Goal: Navigation & Orientation: Find specific page/section

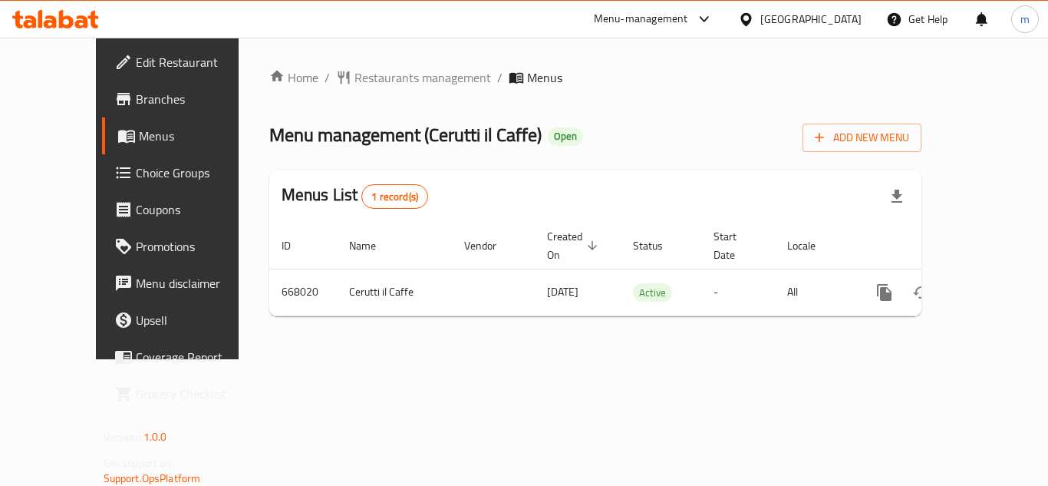
click at [842, 26] on div "[GEOGRAPHIC_DATA]" at bounding box center [810, 19] width 101 height 17
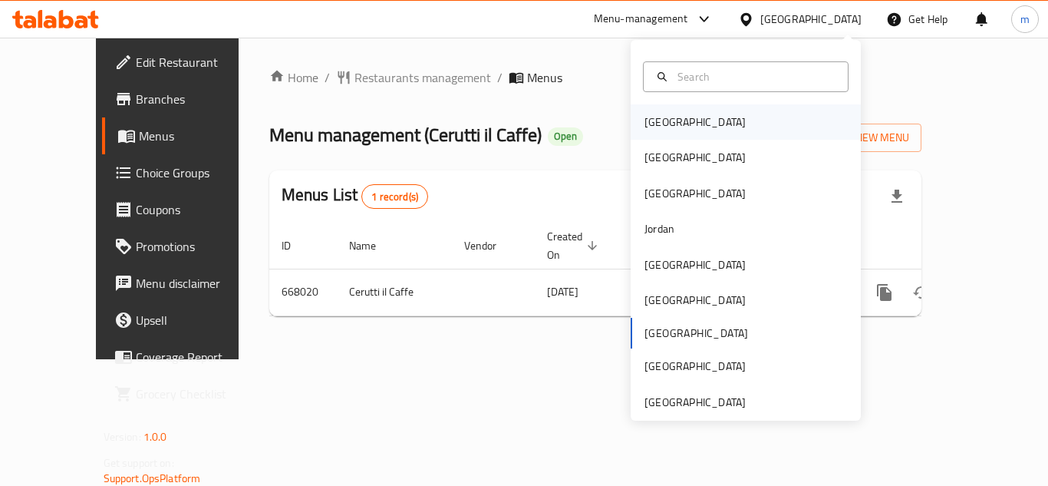
click at [706, 117] on div "[GEOGRAPHIC_DATA]" at bounding box center [746, 121] width 230 height 35
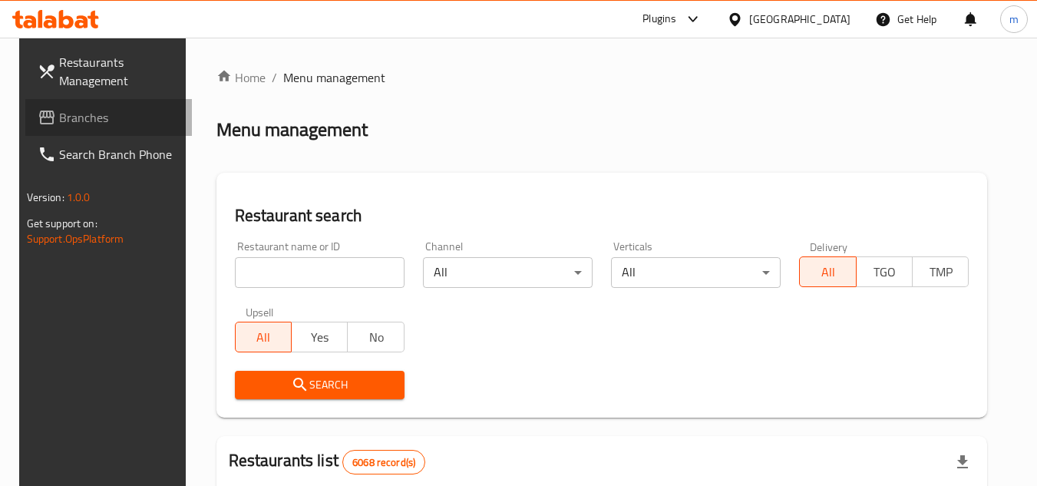
click at [108, 116] on span "Branches" at bounding box center [119, 117] width 121 height 18
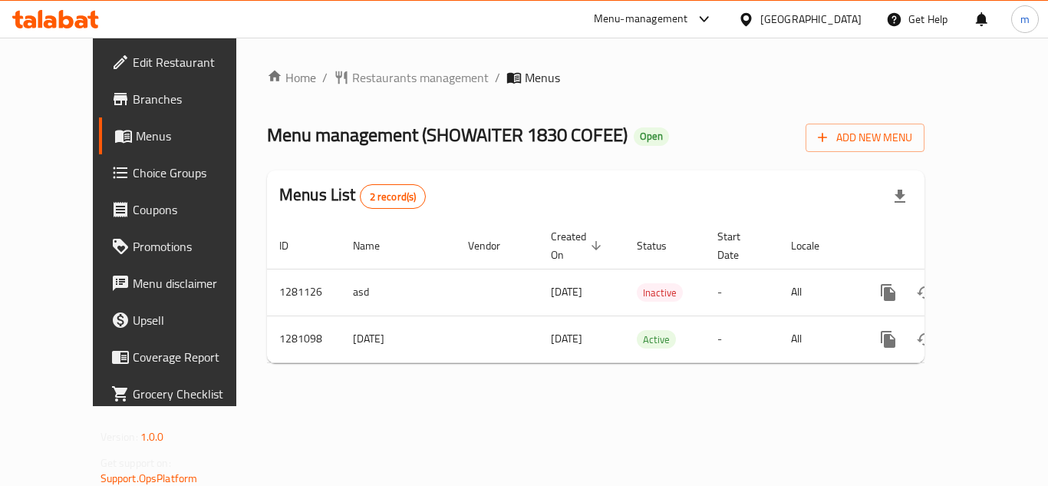
click at [820, 29] on div "Bahrain" at bounding box center [800, 19] width 148 height 37
click at [751, 25] on icon at bounding box center [746, 18] width 11 height 13
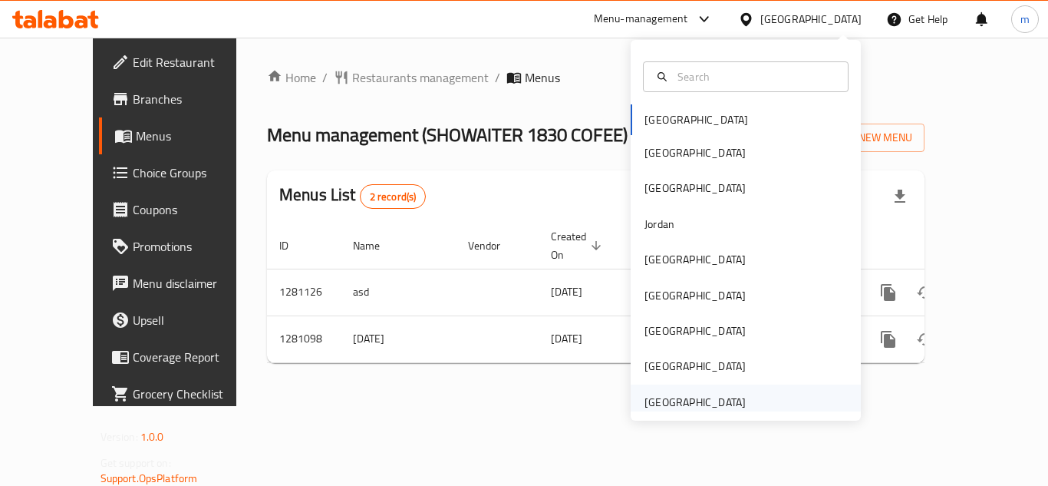
click at [694, 400] on div "United Arab Emirates" at bounding box center [695, 402] width 101 height 17
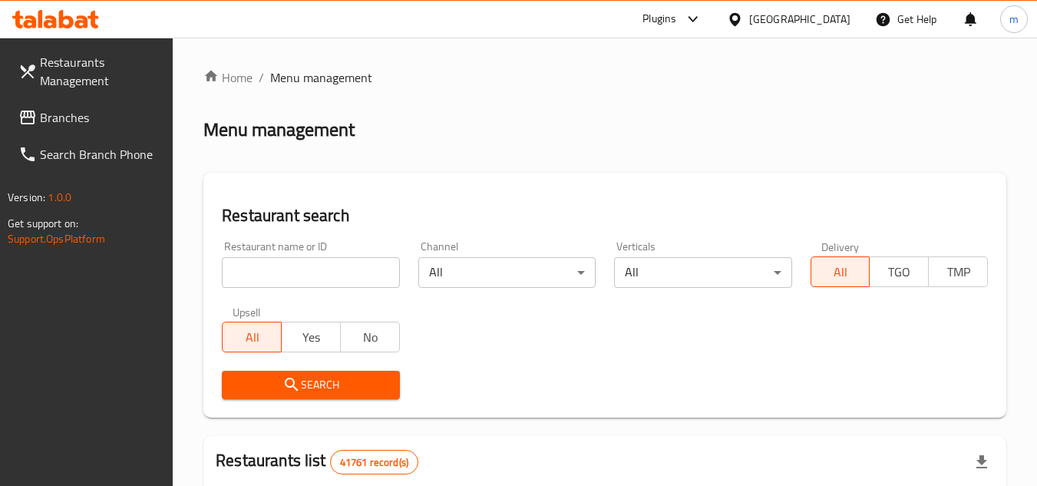
click at [66, 108] on span "Branches" at bounding box center [100, 117] width 121 height 18
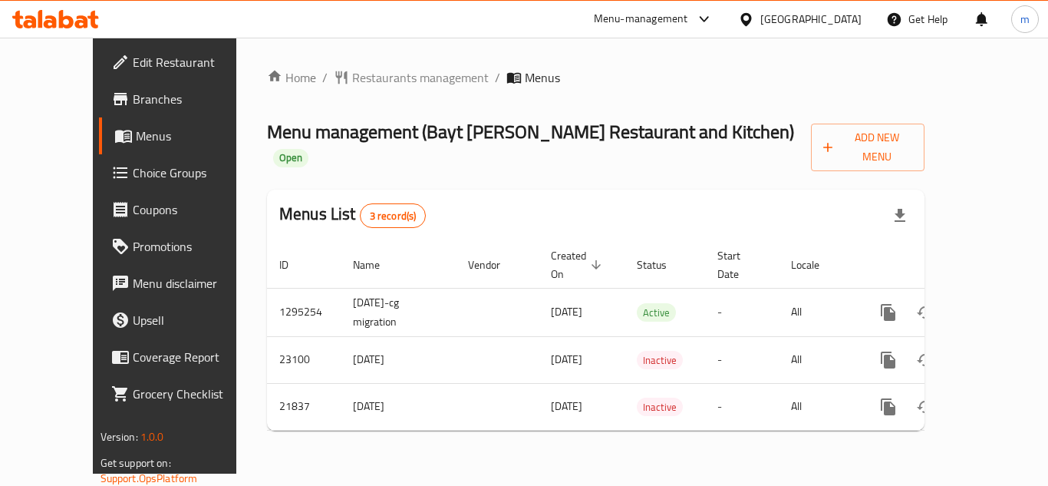
click at [63, 24] on icon at bounding box center [66, 19] width 15 height 18
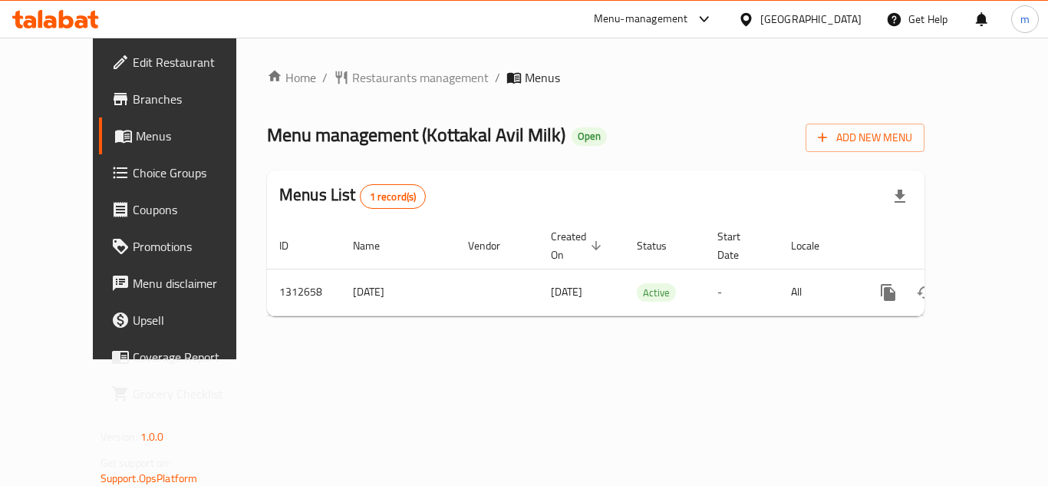
click at [829, 18] on div "[GEOGRAPHIC_DATA]" at bounding box center [810, 19] width 101 height 17
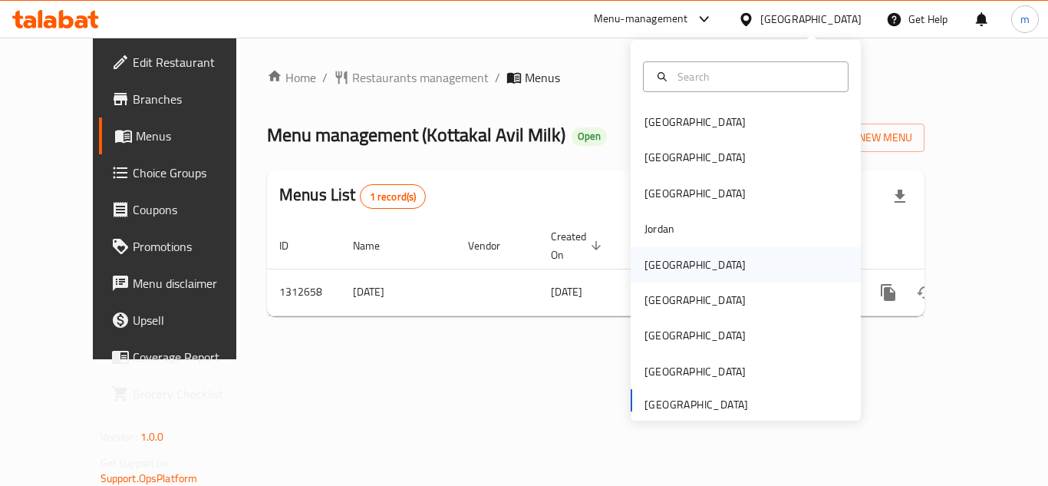
click at [668, 271] on div "[GEOGRAPHIC_DATA]" at bounding box center [695, 264] width 126 height 35
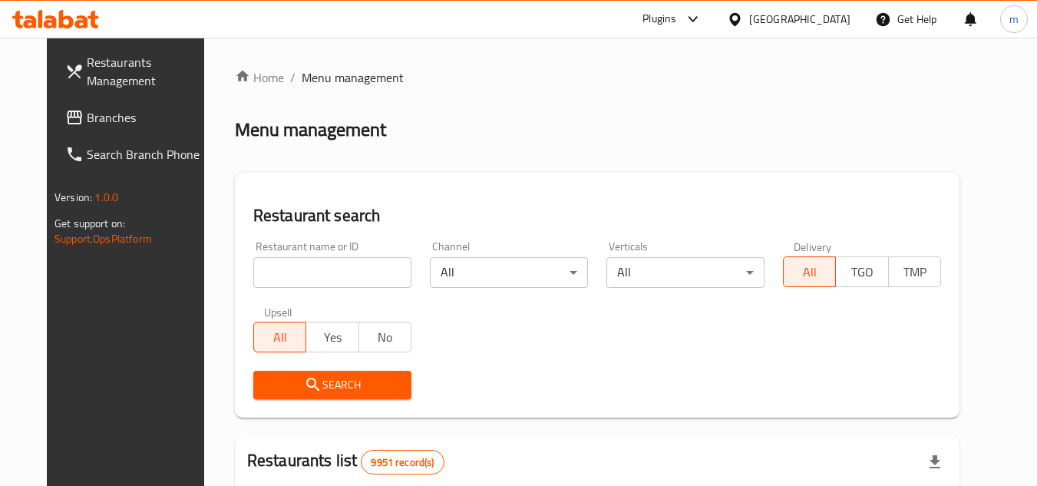
click at [135, 130] on link "Branches" at bounding box center [136, 117] width 167 height 37
